Goal: Use online tool/utility: Utilize a website feature to perform a specific function

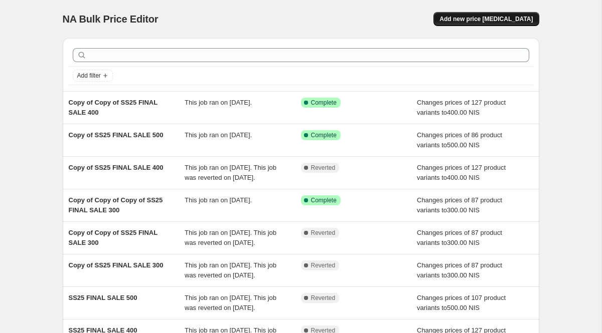
click at [503, 21] on span "Add new price change job" at bounding box center [485, 19] width 93 height 8
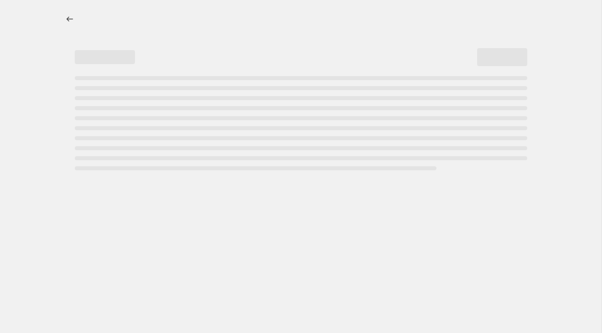
select select "percentage"
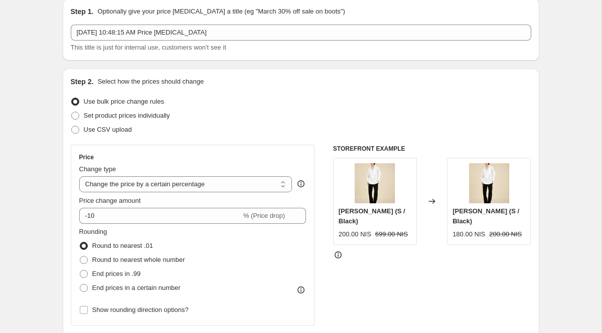
scroll to position [27, 0]
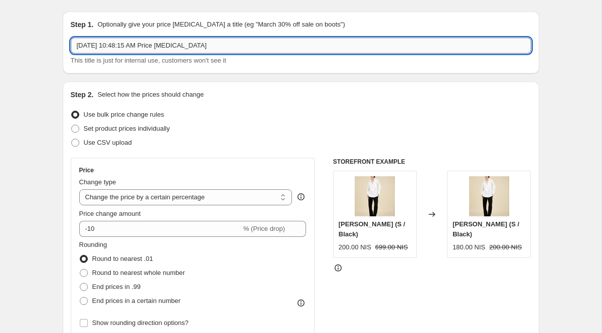
click at [231, 49] on input "Sep 15, 2025, 10:48:15 AM Price change job" at bounding box center [301, 46] width 460 height 16
type input "S"
type input "מצעים 60%"
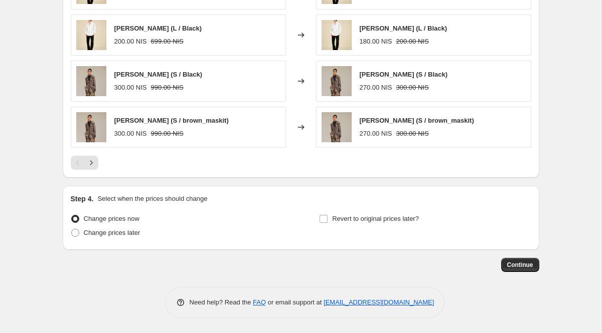
scroll to position [0, 0]
